Goal: Information Seeking & Learning: Compare options

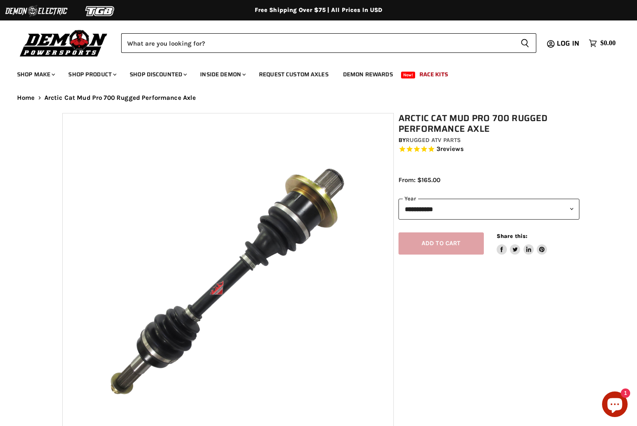
select select "******"
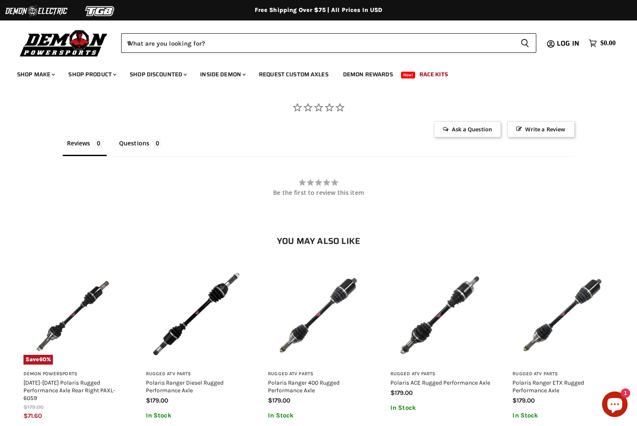
scroll to position [684, 0]
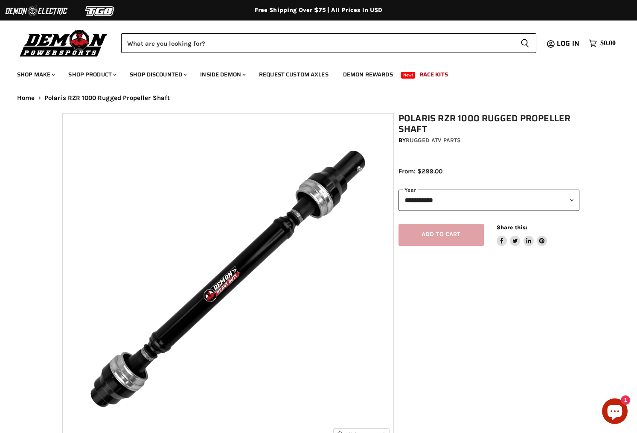
select select "******"
